Goal: Check status: Check status

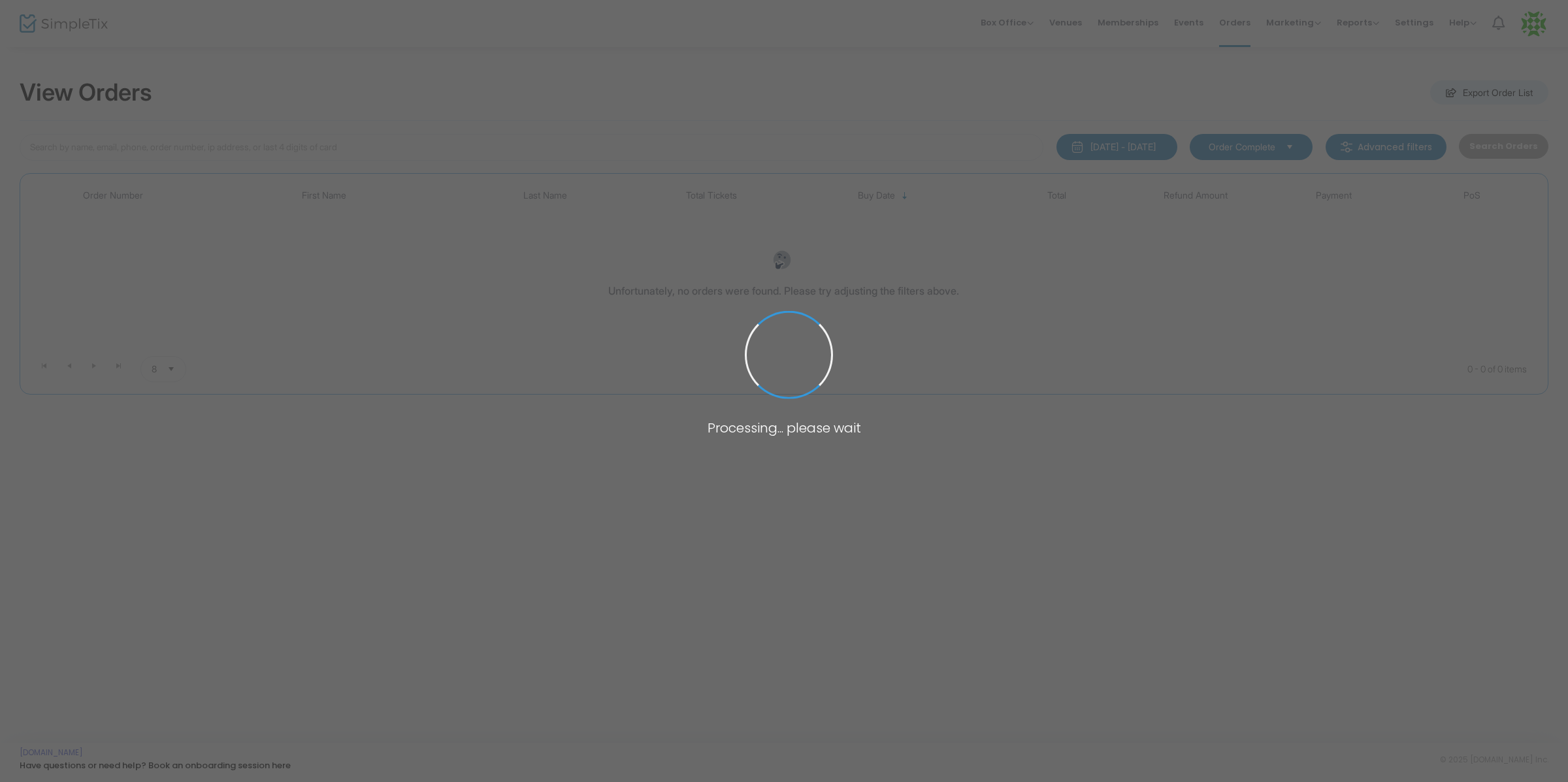
type input "[PERSON_NAME]"
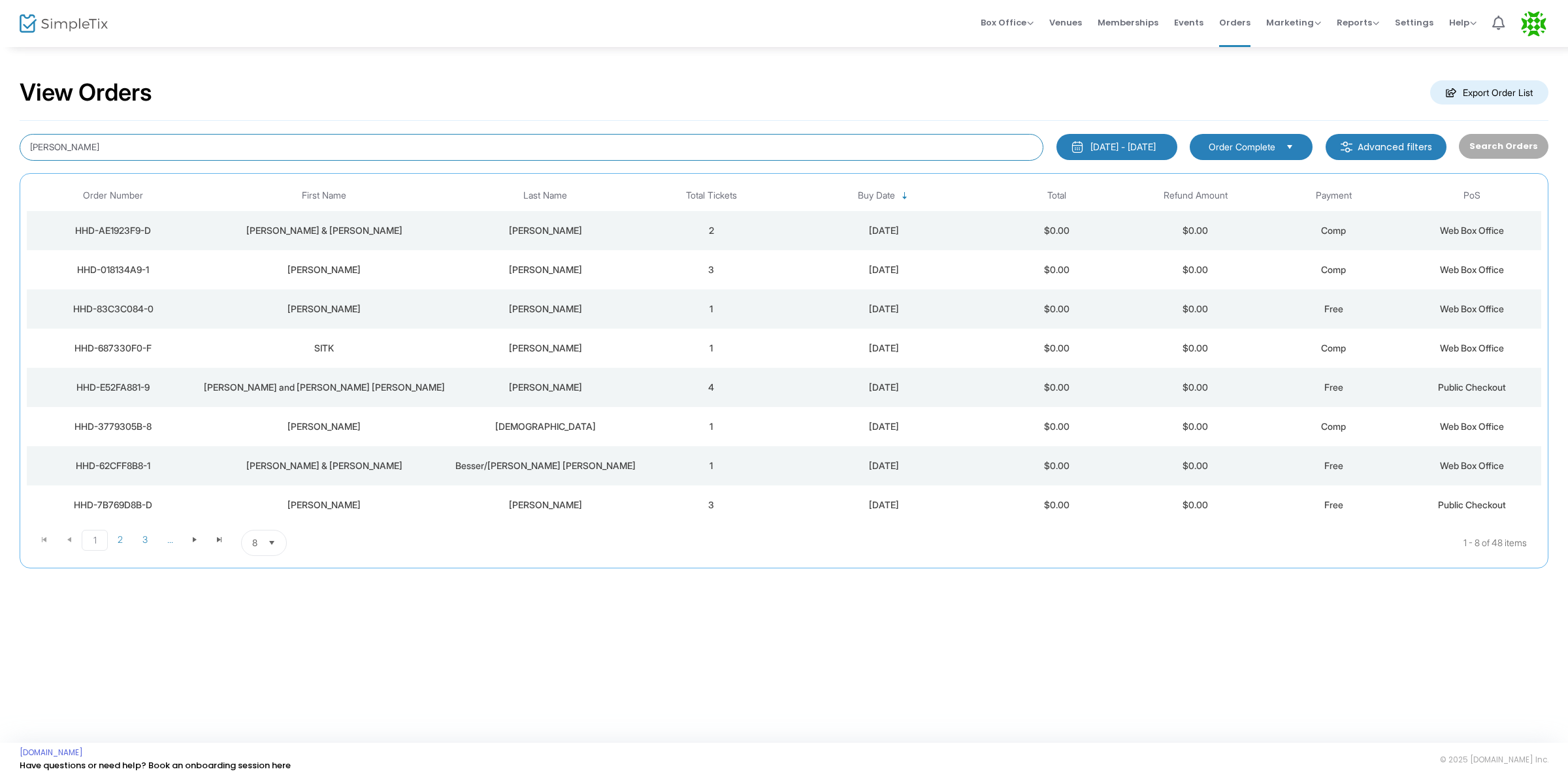
click at [765, 143] on input "[PERSON_NAME]" at bounding box center [531, 147] width 1023 height 27
click at [1131, 151] on div "[DATE] - [DATE]" at bounding box center [1123, 147] width 66 height 13
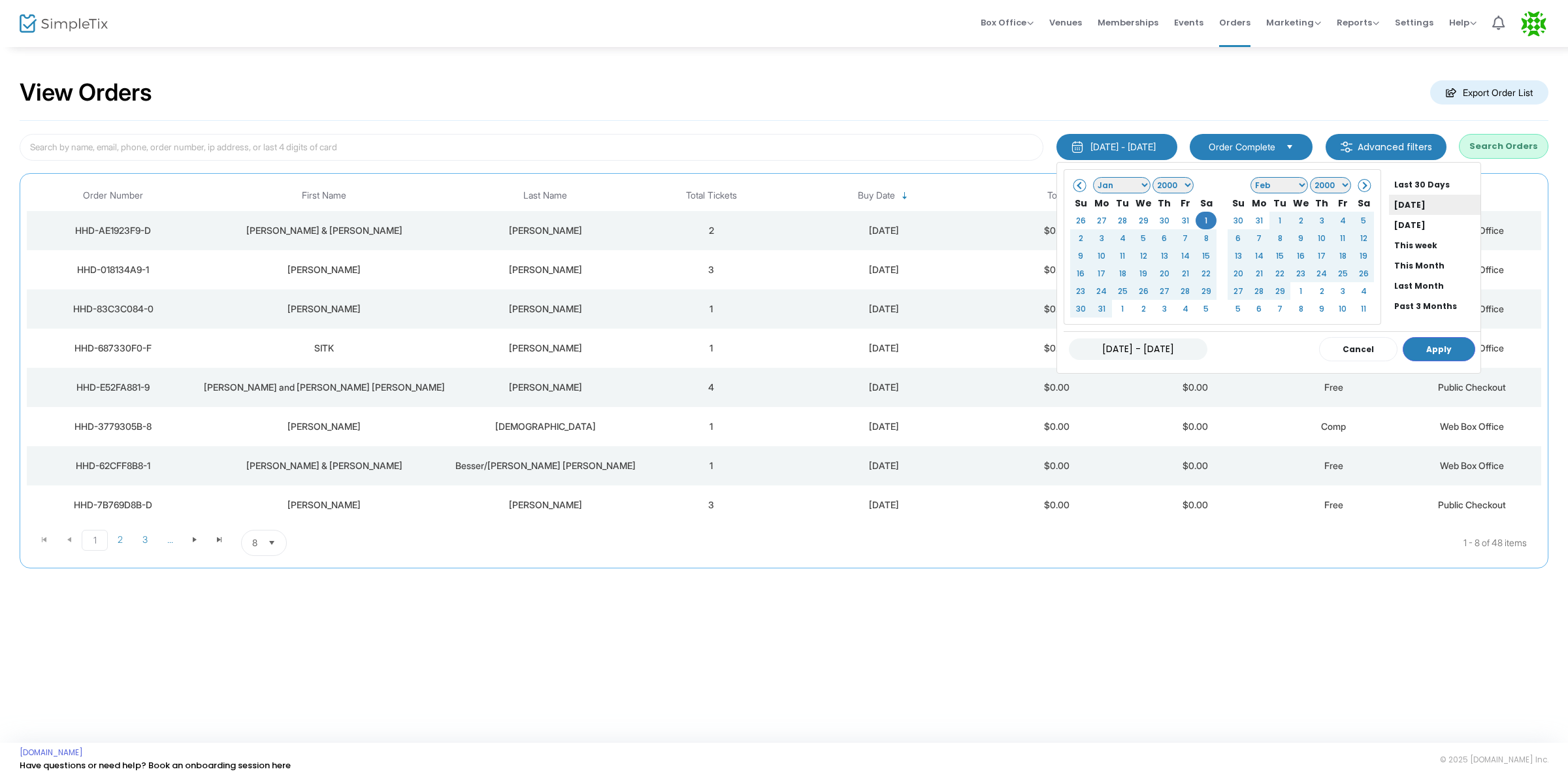
click at [1398, 200] on li "[DATE]" at bounding box center [1434, 204] width 92 height 21
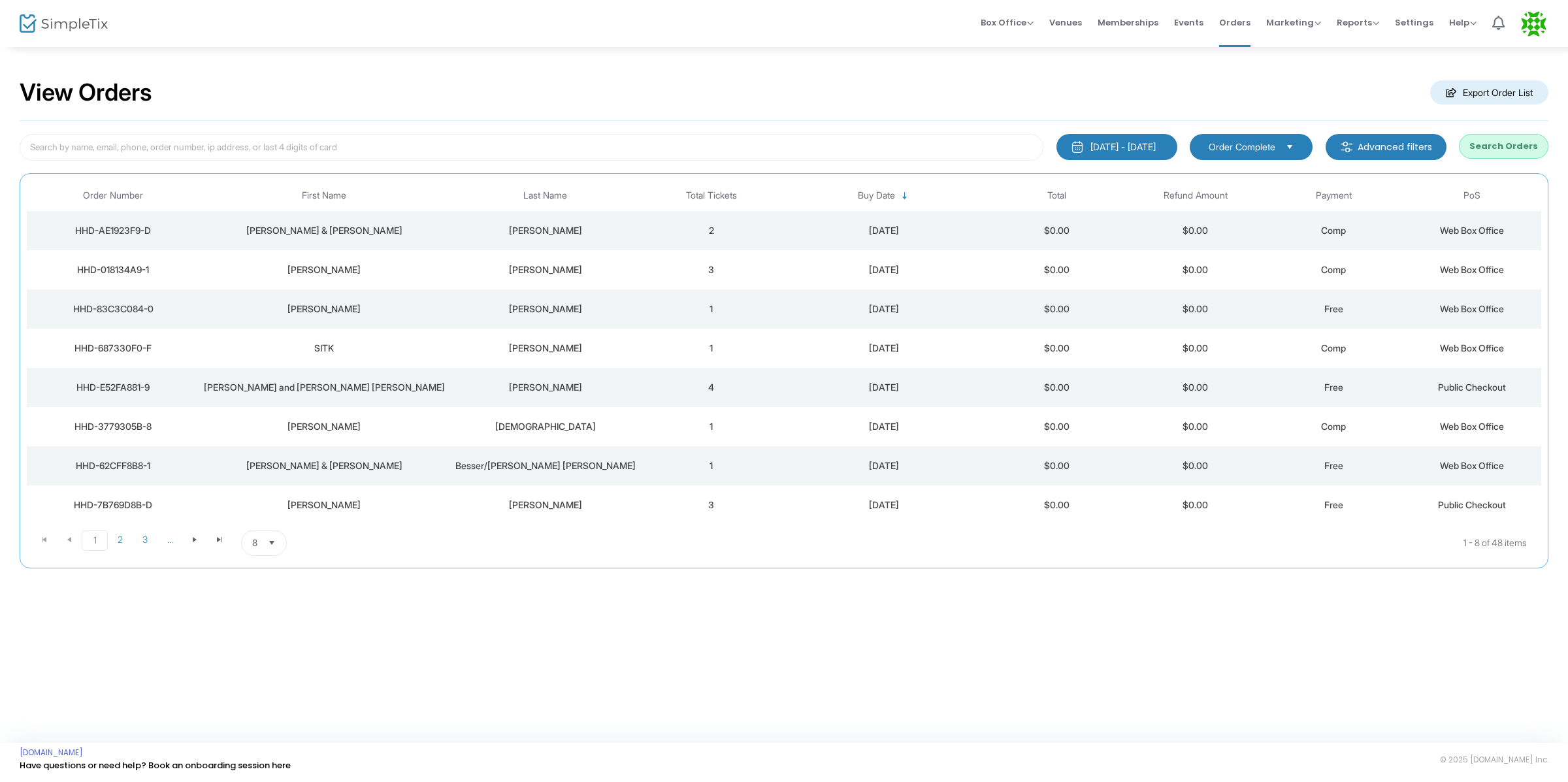
click at [1510, 153] on button "Search Orders" at bounding box center [1503, 146] width 89 height 25
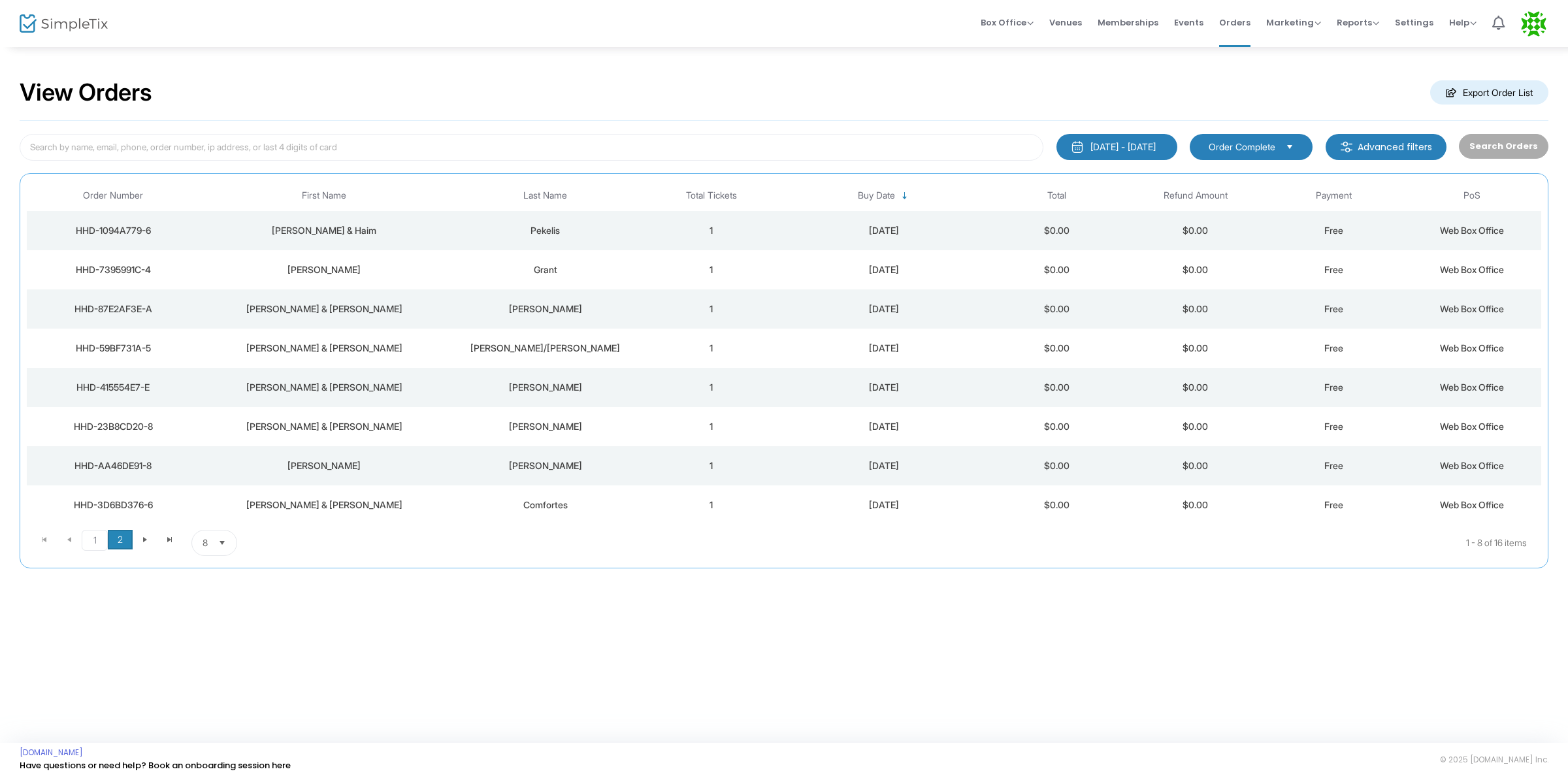
click at [118, 544] on span "2" at bounding box center [120, 540] width 25 height 20
